Goal: Information Seeking & Learning: Find specific fact

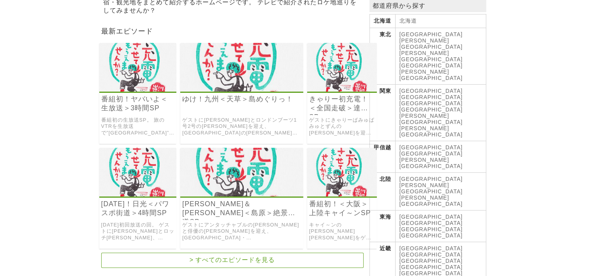
scroll to position [156, 0]
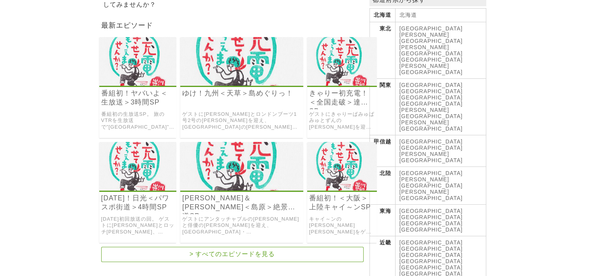
click at [424, 214] on link "[GEOGRAPHIC_DATA]" at bounding box center [431, 217] width 63 height 6
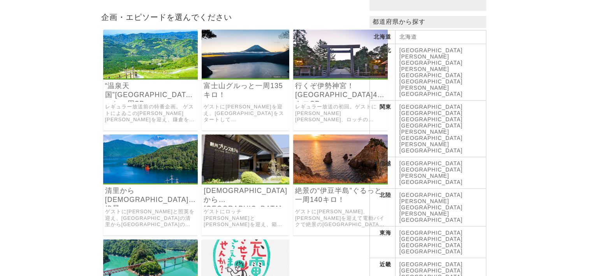
scroll to position [117, 0]
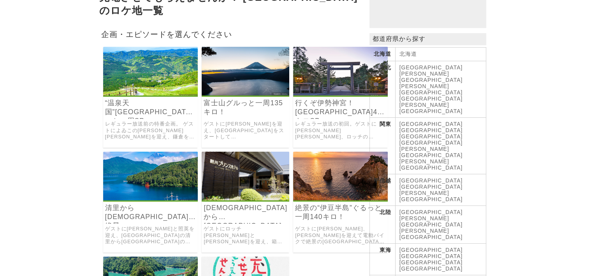
click at [134, 85] on img at bounding box center [150, 71] width 95 height 49
click at [215, 99] on link "富士山グルっと一周135キロ！" at bounding box center [246, 108] width 84 height 18
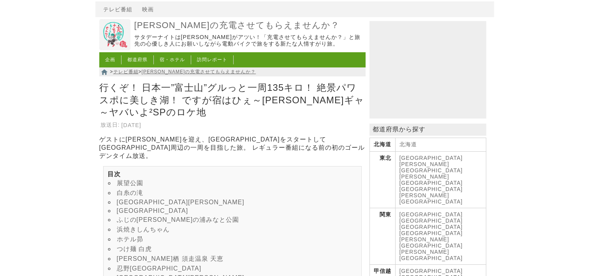
scroll to position [39, 0]
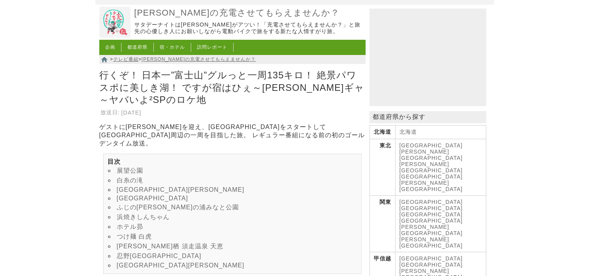
click at [140, 179] on link "白糸の滝" at bounding box center [130, 180] width 26 height 7
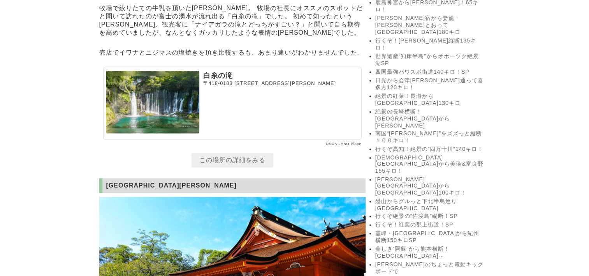
scroll to position [945, 0]
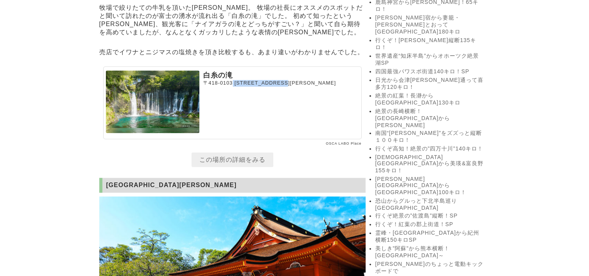
drag, startPoint x: 233, startPoint y: 107, endPoint x: 313, endPoint y: 110, distance: 79.9
click at [313, 86] on p "〒418-0103 静岡県富士宮市上井出２７３−１" at bounding box center [281, 83] width 156 height 7
copy p "[STREET_ADDRESS][PERSON_NAME]"
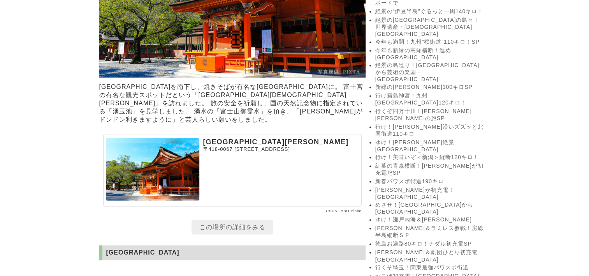
scroll to position [1217, 0]
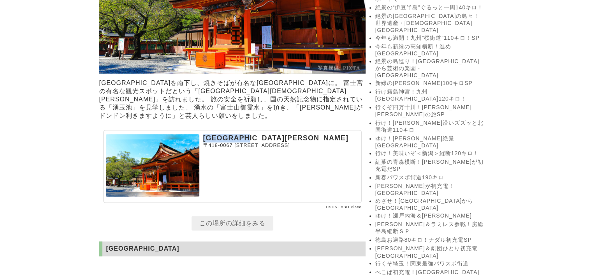
drag, startPoint x: 205, startPoint y: 163, endPoint x: 272, endPoint y: 157, distance: 67.2
click at [272, 142] on p "[GEOGRAPHIC_DATA][PERSON_NAME]" at bounding box center [281, 138] width 156 height 8
drag, startPoint x: 272, startPoint y: 157, endPoint x: 256, endPoint y: 159, distance: 15.7
drag, startPoint x: 256, startPoint y: 159, endPoint x: 248, endPoint y: 179, distance: 21.6
click at [248, 181] on section "富士山本宮浅間大社 〒418-0067 静岡県富士宮市宮町１−１" at bounding box center [232, 166] width 259 height 73
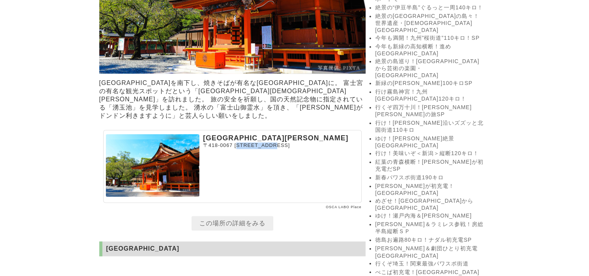
drag, startPoint x: 249, startPoint y: 170, endPoint x: 291, endPoint y: 167, distance: 41.7
click at [291, 149] on p "〒418-0067 静岡県富士宮市宮町１−１" at bounding box center [281, 145] width 156 height 7
drag, startPoint x: 291, startPoint y: 167, endPoint x: 235, endPoint y: 172, distance: 55.9
click at [235, 148] on span "[STREET_ADDRESS]" at bounding box center [262, 145] width 56 height 6
drag, startPoint x: 235, startPoint y: 171, endPoint x: 296, endPoint y: 169, distance: 61.2
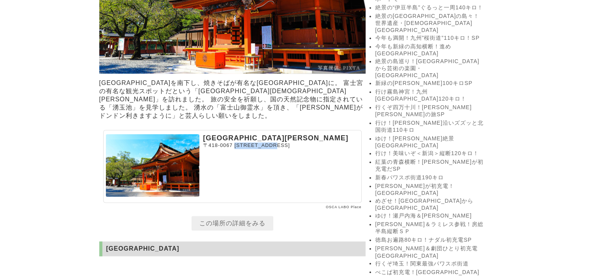
click at [290, 148] on span "静岡県富士宮市宮町１−１" at bounding box center [262, 145] width 56 height 6
drag, startPoint x: 296, startPoint y: 169, endPoint x: 282, endPoint y: 171, distance: 14.2
copy span "[STREET_ADDRESS]"
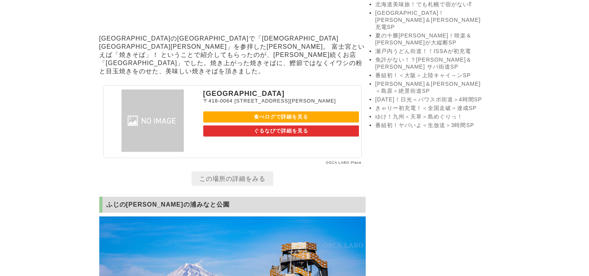
scroll to position [1607, 0]
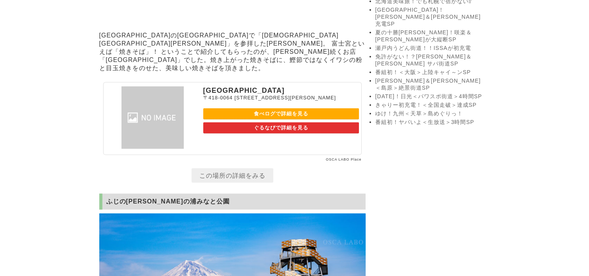
click at [282, 120] on link "食べログで詳細を見る" at bounding box center [281, 113] width 156 height 11
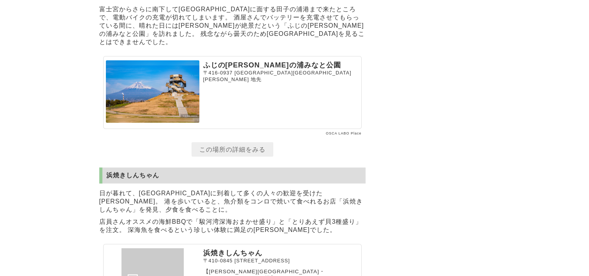
scroll to position [1957, 0]
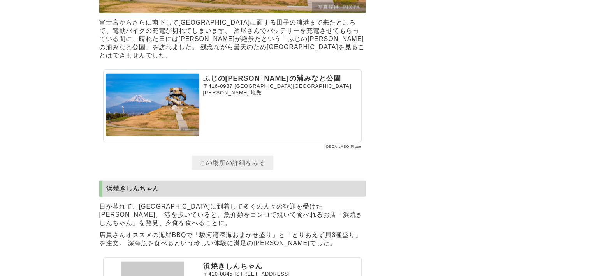
click at [243, 170] on link "この場所の詳細をみる" at bounding box center [233, 162] width 82 height 14
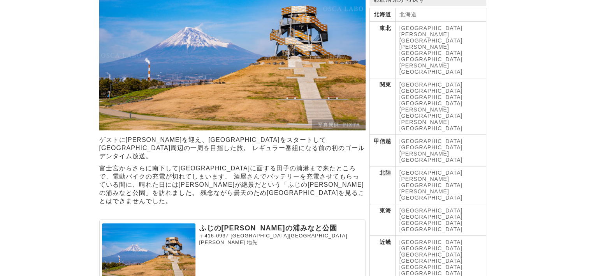
scroll to position [156, 0]
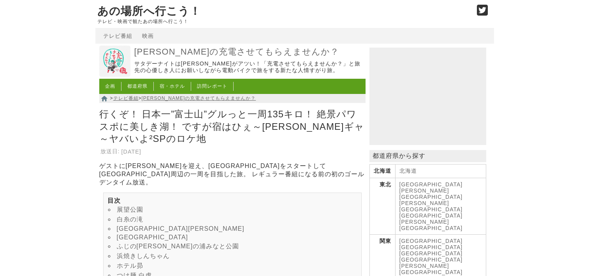
scroll to position [1957, 0]
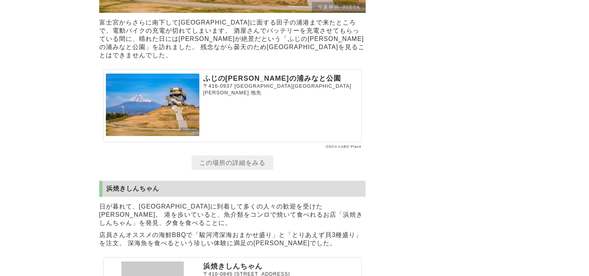
click at [233, 96] on p "〒416-0937 [GEOGRAPHIC_DATA][GEOGRAPHIC_DATA][PERSON_NAME]" at bounding box center [281, 89] width 156 height 13
drag, startPoint x: 233, startPoint y: 111, endPoint x: 307, endPoint y: 111, distance: 74.0
click at [307, 96] on p "〒416-0937 [GEOGRAPHIC_DATA][GEOGRAPHIC_DATA][PERSON_NAME]" at bounding box center [281, 89] width 156 height 13
drag, startPoint x: 307, startPoint y: 111, endPoint x: 260, endPoint y: 110, distance: 46.7
copy p "[GEOGRAPHIC_DATA][GEOGRAPHIC_DATA][PERSON_NAME] 地先"
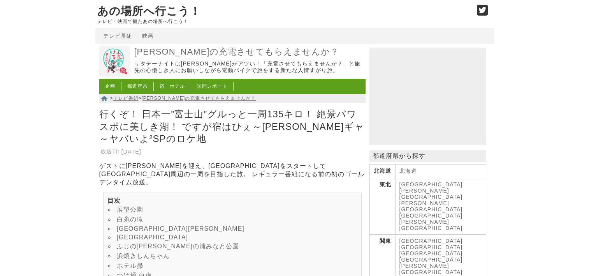
scroll to position [1957, 0]
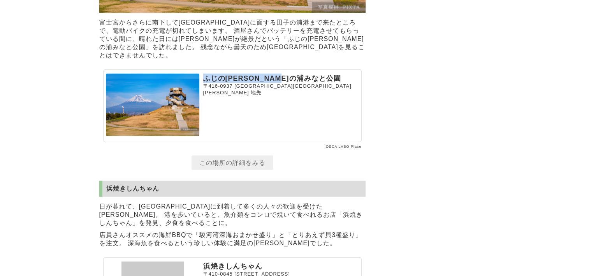
drag, startPoint x: 206, startPoint y: 100, endPoint x: 312, endPoint y: 96, distance: 106.4
click at [312, 83] on p "ふじの[PERSON_NAME]の浦みなと公園" at bounding box center [281, 78] width 156 height 9
drag, startPoint x: 312, startPoint y: 96, endPoint x: 298, endPoint y: 100, distance: 14.5
copy p "ふじの[PERSON_NAME]の浦みなと公園"
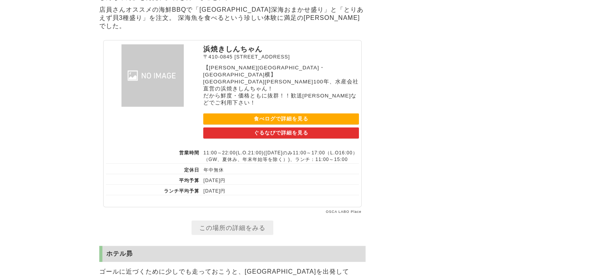
scroll to position [2152, 0]
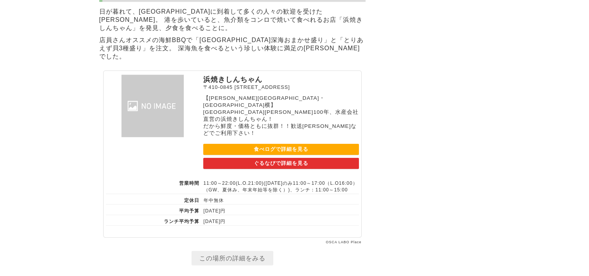
click at [271, 153] on link "食べログで詳細を見る" at bounding box center [281, 149] width 156 height 11
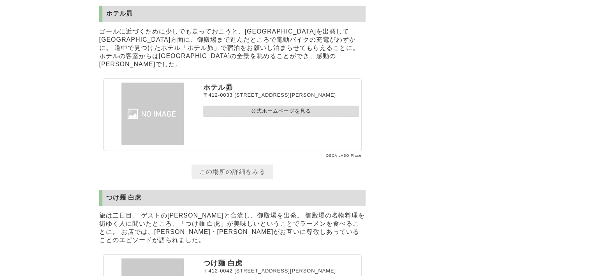
scroll to position [2425, 0]
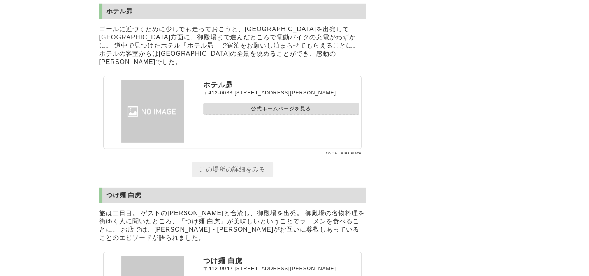
click at [272, 114] on link "公式ホームページを見る" at bounding box center [281, 108] width 156 height 11
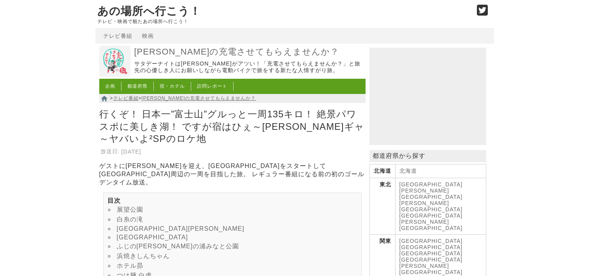
scroll to position [2425, 0]
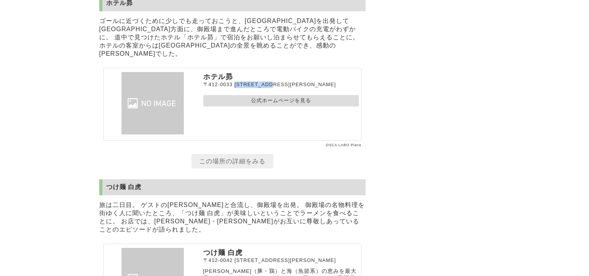
drag, startPoint x: 235, startPoint y: 99, endPoint x: 297, endPoint y: 100, distance: 61.9
click at [297, 88] on p "[STREET_ADDRESS][PERSON_NAME]" at bounding box center [281, 84] width 156 height 7
drag, startPoint x: 297, startPoint y: 100, endPoint x: 285, endPoint y: 101, distance: 11.7
copy span "[STREET_ADDRESS][PERSON_NAME]"
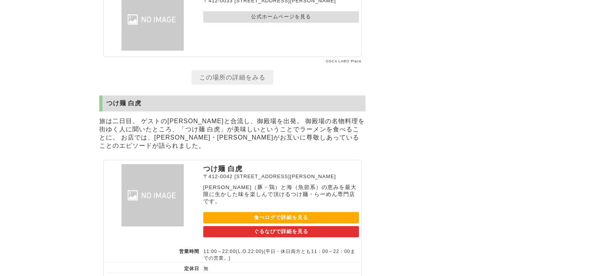
scroll to position [2542, 0]
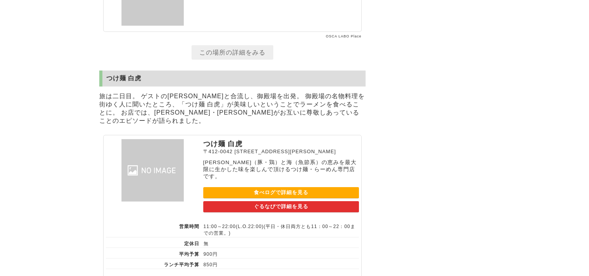
click at [265, 189] on link "食べログで詳細を見る" at bounding box center [281, 192] width 156 height 11
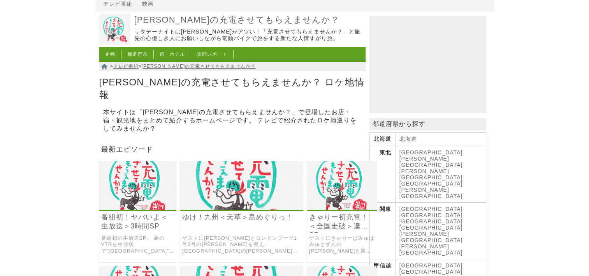
scroll to position [117, 0]
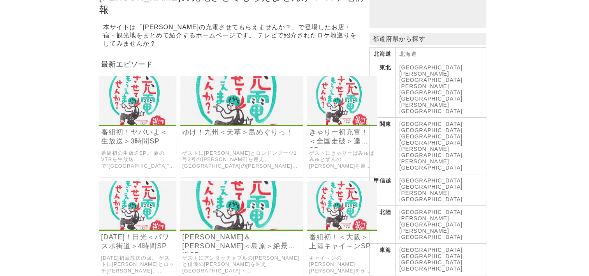
click at [424, 253] on link "[GEOGRAPHIC_DATA]" at bounding box center [431, 256] width 63 height 6
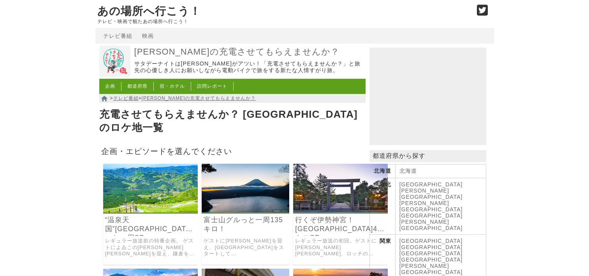
click at [328, 193] on img at bounding box center [340, 188] width 95 height 49
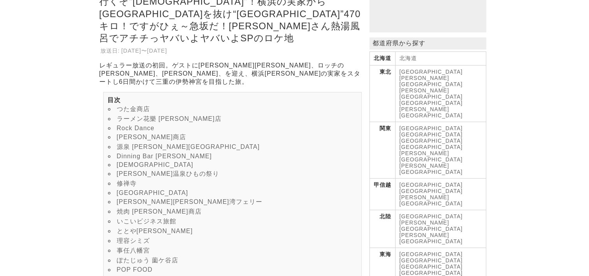
scroll to position [117, 0]
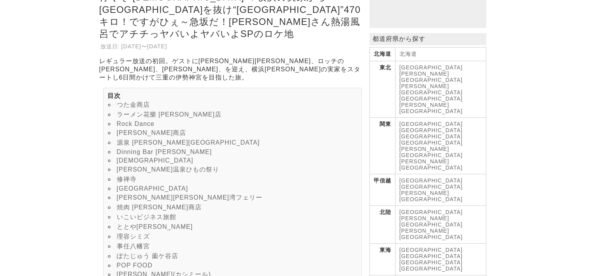
click at [165, 189] on li "[GEOGRAPHIC_DATA]" at bounding box center [232, 188] width 250 height 9
click at [131, 185] on link "[GEOGRAPHIC_DATA]" at bounding box center [153, 188] width 72 height 7
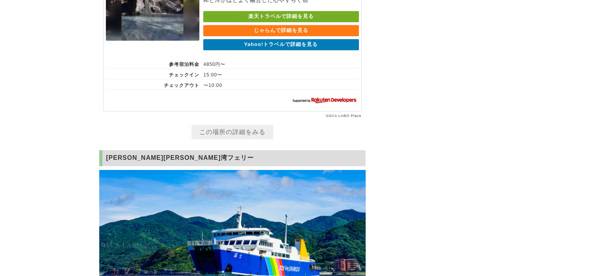
scroll to position [3466, 0]
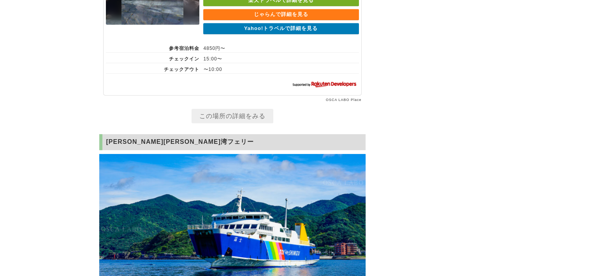
click at [280, 34] on link "Yahoo!トラベルで詳細を見る" at bounding box center [281, 28] width 156 height 11
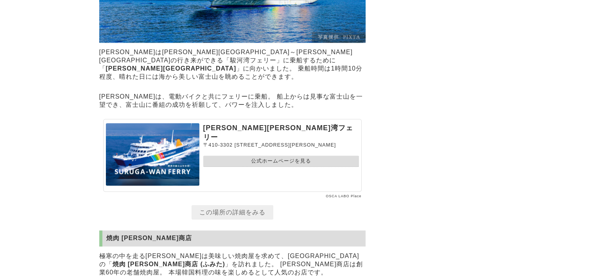
scroll to position [3739, 0]
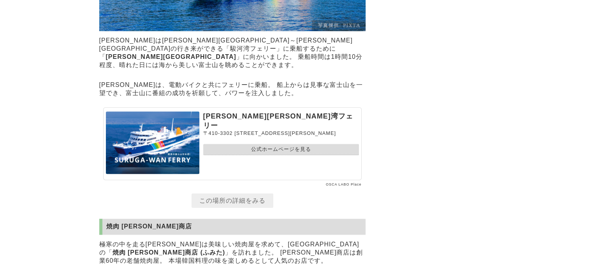
click at [238, 155] on link "公式ホームページを見る" at bounding box center [281, 149] width 156 height 11
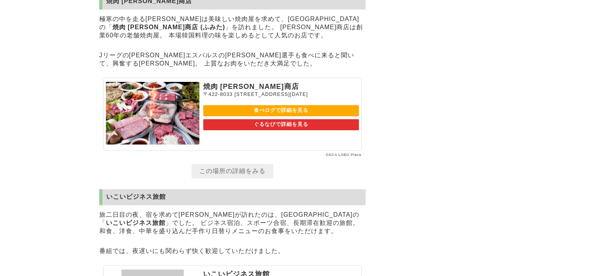
scroll to position [3973, 0]
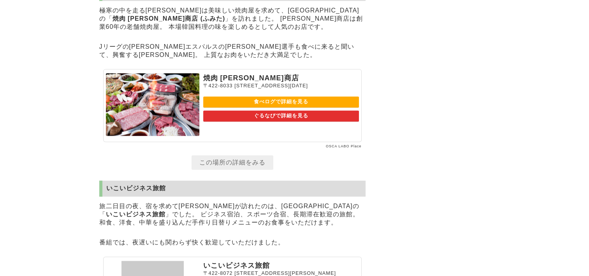
click at [246, 107] on link "食べログで詳細を見る" at bounding box center [281, 101] width 156 height 11
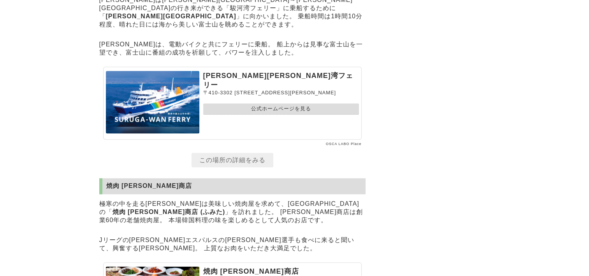
scroll to position [3778, 0]
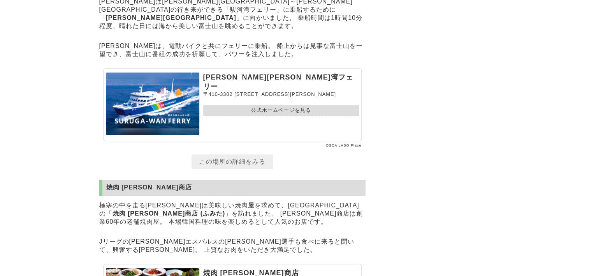
click at [271, 116] on link "公式ホームページを見る" at bounding box center [281, 110] width 156 height 11
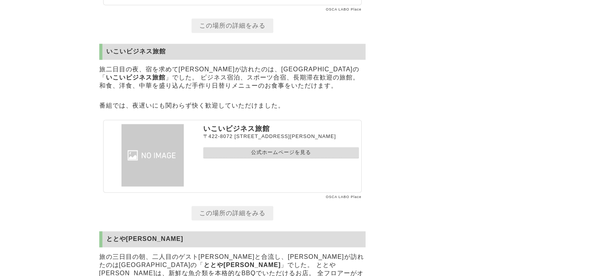
scroll to position [4129, 0]
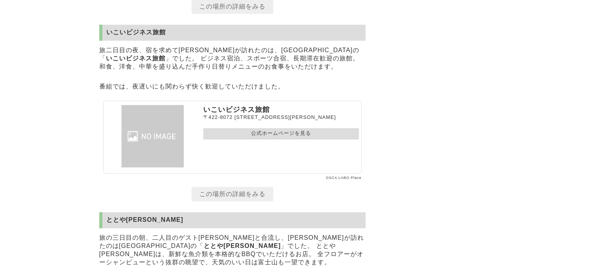
click at [265, 139] on link "公式ホームページを見る" at bounding box center [281, 133] width 156 height 11
